Goal: Information Seeking & Learning: Learn about a topic

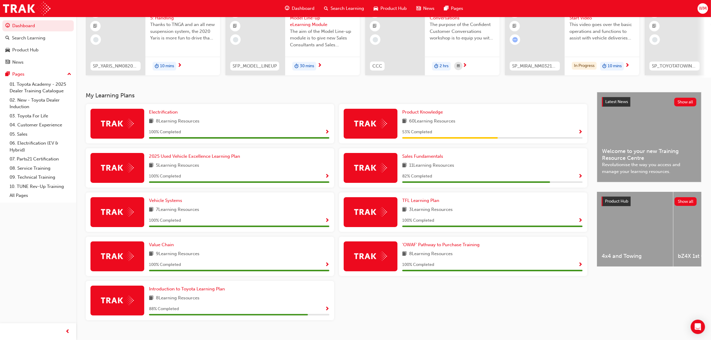
scroll to position [71, 0]
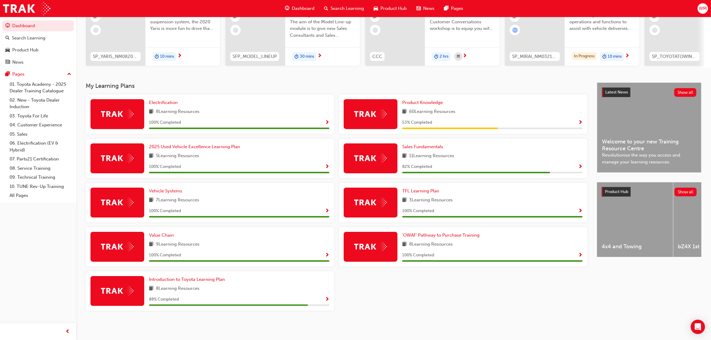
click at [500, 298] on div "Electrification 8 Learning Resources 100 % Completed Product Knowledge 60 Learn…" at bounding box center [336, 204] width 507 height 221
click at [429, 270] on div "'OWAF' Pathway to Purchase Training 8 Learning Resources 100 % Completed" at bounding box center [463, 249] width 253 height 44
click at [427, 300] on div "Electrification 8 Learning Resources 100 % Completed Product Knowledge 60 Learn…" at bounding box center [336, 204] width 507 height 221
click at [404, 310] on div "Electrification 8 Learning Resources 100 % Completed Product Knowledge 60 Learn…" at bounding box center [336, 204] width 507 height 221
click at [426, 291] on div "Electrification 8 Learning Resources 100 % Completed Product Knowledge 60 Learn…" at bounding box center [336, 204] width 507 height 221
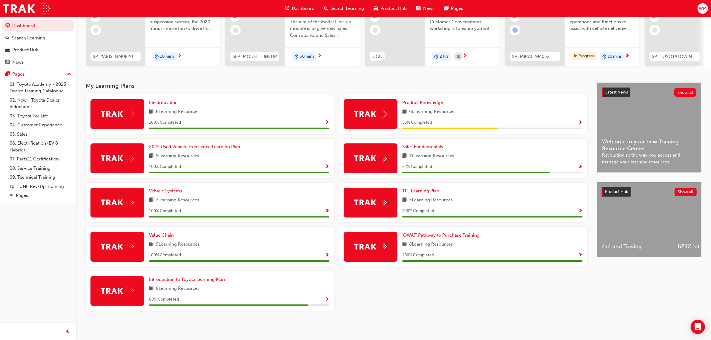
click at [383, 284] on div "Electrification 8 Learning Resources 100 % Completed Product Knowledge 60 Learn…" at bounding box center [336, 204] width 507 height 221
click at [481, 292] on div "Electrification 8 Learning Resources 100 % Completed Product Knowledge 60 Learn…" at bounding box center [336, 204] width 507 height 221
click at [166, 281] on span "Introduction to Toyota Learning Plan" at bounding box center [187, 279] width 76 height 5
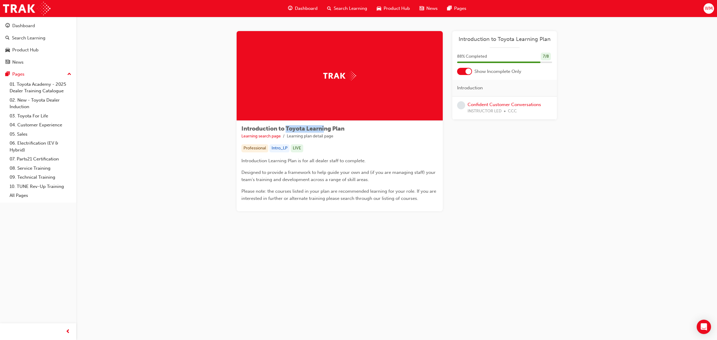
drag, startPoint x: 286, startPoint y: 128, endPoint x: 358, endPoint y: 125, distance: 72.0
click at [356, 125] on div "Introduction to Toyota Learning Plan Learning search page Learning plan detail …" at bounding box center [339, 132] width 197 height 14
click at [696, 188] on div "Introduction to Toyota Learning Plan Learning search page Learning plan detail …" at bounding box center [396, 128] width 641 height 223
click at [503, 102] on link "Confident Customer Conversations" at bounding box center [503, 104] width 73 height 5
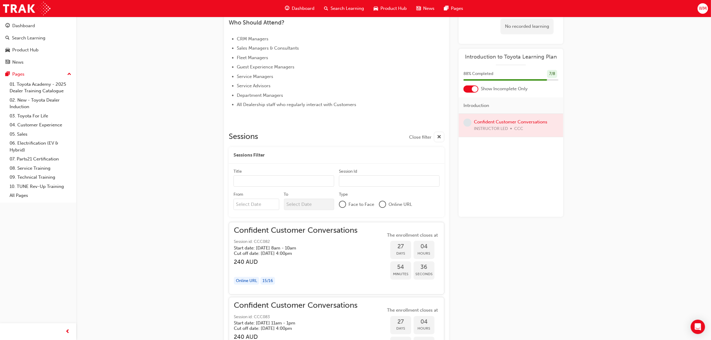
scroll to position [156, 0]
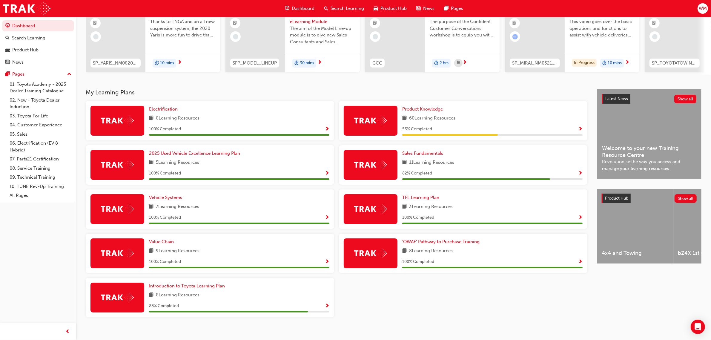
scroll to position [71, 0]
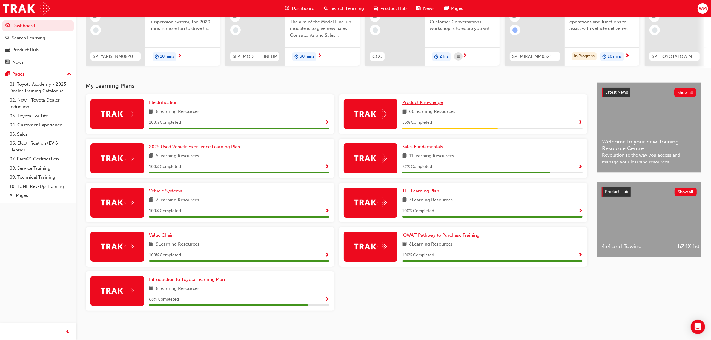
click at [423, 104] on span "Product Knowledge" at bounding box center [422, 102] width 41 height 5
